Goal: Transaction & Acquisition: Book appointment/travel/reservation

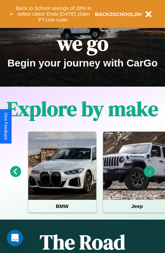
scroll to position [105, 0]
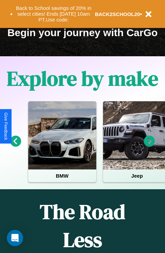
click at [150, 146] on icon at bounding box center [149, 141] width 11 height 11
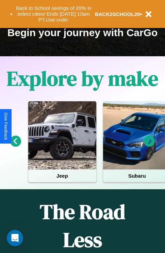
click at [150, 146] on icon at bounding box center [149, 141] width 11 height 11
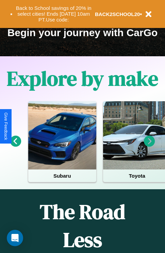
click at [150, 146] on icon at bounding box center [149, 141] width 11 height 11
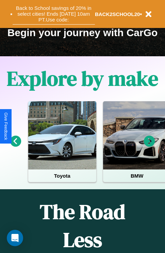
click at [53, 14] on button "Back to School savings of 20% in select cities! Ends 9/1 at 10am PT. Use code:" at bounding box center [54, 13] width 82 height 21
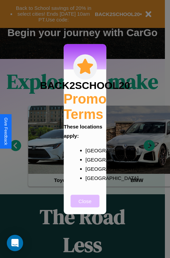
click at [85, 205] on button "Close" at bounding box center [85, 200] width 29 height 13
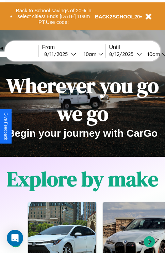
scroll to position [0, 0]
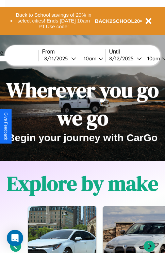
click at [23, 58] on input "text" at bounding box center [12, 58] width 51 height 5
type input "******"
click at [68, 58] on div "8 / 11 / 2025" at bounding box center [57, 58] width 27 height 6
select select "*"
select select "****"
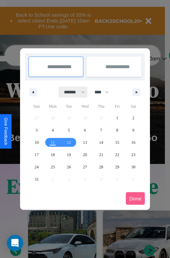
click at [72, 92] on select "******* ******** ***** ***** *** **** **** ****** ********* ******* ******** **…" at bounding box center [73, 92] width 29 height 11
select select "*"
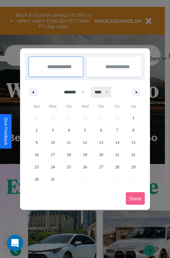
click at [105, 92] on select "**** **** **** **** **** **** **** **** **** **** **** **** **** **** **** ****…" at bounding box center [101, 92] width 20 height 11
select select "****"
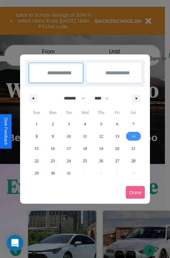
click at [134, 136] on span "14" at bounding box center [133, 136] width 4 height 12
type input "**********"
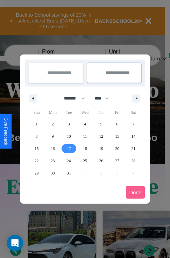
click at [69, 148] on span "17" at bounding box center [69, 148] width 4 height 12
type input "**********"
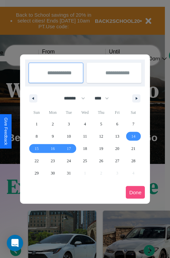
click at [136, 192] on button "Done" at bounding box center [135, 192] width 19 height 13
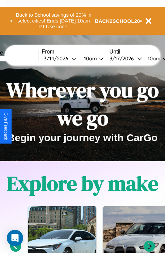
scroll to position [0, 25]
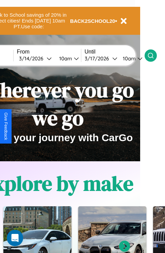
click at [154, 55] on icon at bounding box center [150, 55] width 7 height 7
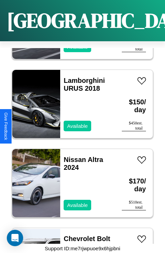
scroll to position [8006, 0]
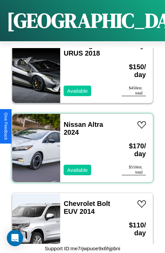
click at [80, 144] on div "Nissan Altra 2024 Available" at bounding box center [87, 148] width 55 height 68
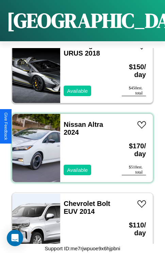
click at [80, 144] on div "Nissan Altra 2024 Available" at bounding box center [87, 148] width 55 height 68
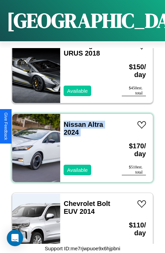
click at [80, 144] on div "Nissan Altra 2024 Available" at bounding box center [87, 148] width 55 height 68
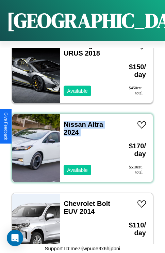
click at [80, 144] on div "Nissan Altra 2024 Available" at bounding box center [87, 148] width 55 height 68
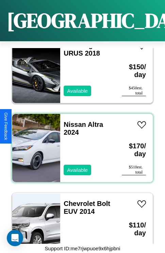
click at [80, 144] on div "Nissan Altra 2024 Available" at bounding box center [87, 148] width 55 height 68
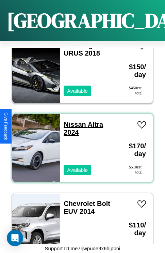
click at [73, 121] on link "Nissan Altra 2024" at bounding box center [84, 128] width 40 height 15
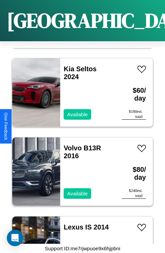
scroll to position [1290, 0]
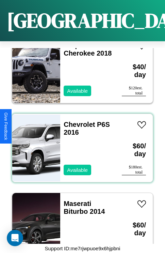
click at [80, 144] on div "Chevrolet P6S 2016 Available" at bounding box center [87, 148] width 55 height 68
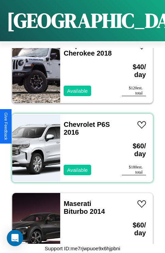
click at [80, 144] on div "Chevrolet P6S 2016 Available" at bounding box center [87, 148] width 55 height 68
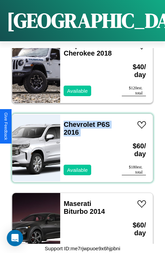
click at [80, 144] on div "Chevrolet P6S 2016 Available" at bounding box center [87, 148] width 55 height 68
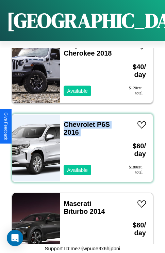
click at [80, 144] on div "Chevrolet P6S 2016 Available" at bounding box center [87, 148] width 55 height 68
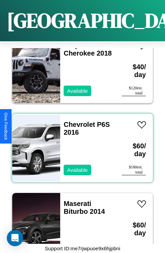
click at [80, 144] on div "Chevrolet P6S 2016 Available" at bounding box center [87, 148] width 55 height 68
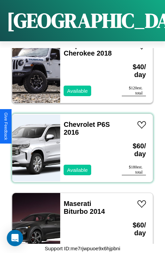
click at [80, 144] on div "Chevrolet P6S 2016 Available" at bounding box center [87, 148] width 55 height 68
click at [77, 121] on link "Chevrolet P6S 2016" at bounding box center [87, 128] width 46 height 15
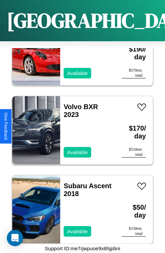
scroll to position [7532, 0]
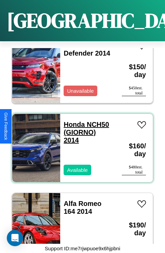
click at [72, 121] on link "Honda NCH50 (GIORNO) 2014" at bounding box center [86, 132] width 45 height 23
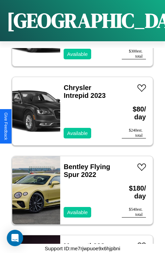
scroll to position [3423, 0]
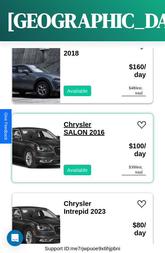
click at [75, 121] on link "Chrysler SALON 2016" at bounding box center [84, 128] width 41 height 15
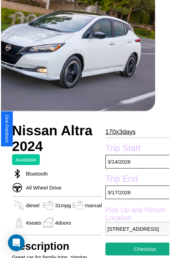
scroll to position [75, 25]
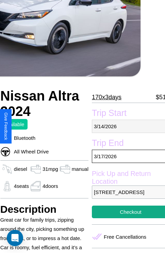
click at [126, 126] on p "3 / 14 / 2026" at bounding box center [131, 126] width 78 height 13
select select "*"
select select "****"
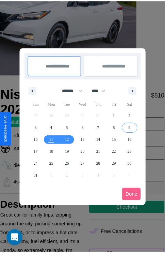
scroll to position [0, 25]
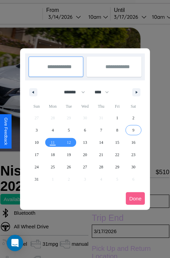
click at [74, 17] on div at bounding box center [85, 129] width 170 height 258
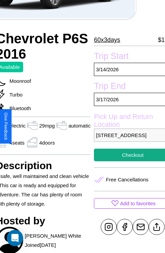
scroll to position [114, 33]
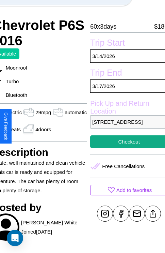
click at [126, 126] on p "3493 Lake Street Athens 43469 Greece" at bounding box center [129, 121] width 78 height 13
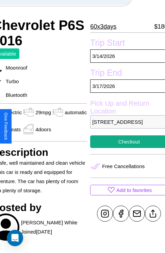
click at [126, 126] on p "3493 Lake Street Athens 43469 Greece" at bounding box center [129, 121] width 78 height 13
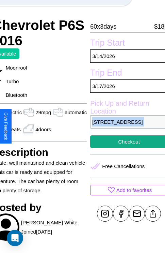
click at [126, 126] on p "3493 Lake Street Athens 43469 Greece" at bounding box center [129, 121] width 78 height 13
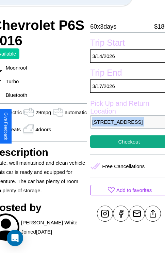
click at [126, 126] on p "3493 Lake Street Athens 43469 Greece" at bounding box center [129, 121] width 78 height 13
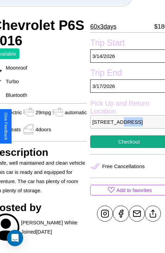
click at [126, 126] on p "3493 Lake Street Athens 43469 Greece" at bounding box center [129, 121] width 78 height 13
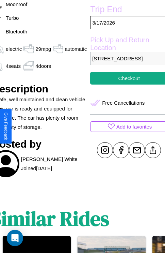
scroll to position [210, 33]
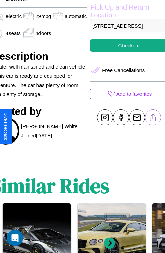
click at [153, 119] on line at bounding box center [153, 116] width 0 height 5
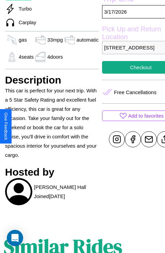
scroll to position [241, 22]
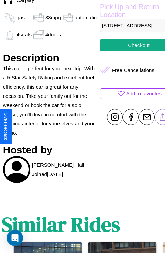
click at [163, 118] on line at bounding box center [163, 115] width 0 height 5
